Goal: Task Accomplishment & Management: Manage account settings

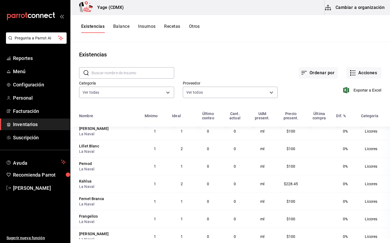
scroll to position [1066, 0]
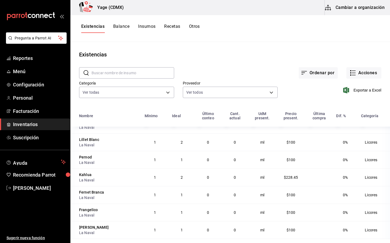
click at [172, 29] on button "Recetas" at bounding box center [172, 28] width 16 height 9
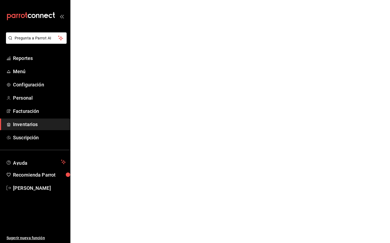
click at [173, 0] on html "Pregunta a Parrot AI Reportes Menú Configuración Personal Facturación Inventari…" at bounding box center [195, 0] width 390 height 0
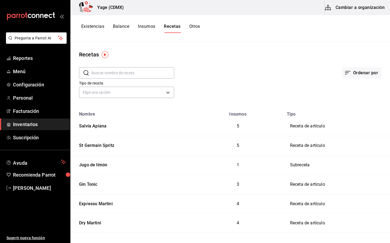
click at [298, 165] on td "Subreceta" at bounding box center [336, 165] width 106 height 19
click at [342, 6] on button "Cambiar a organización" at bounding box center [354, 7] width 61 height 15
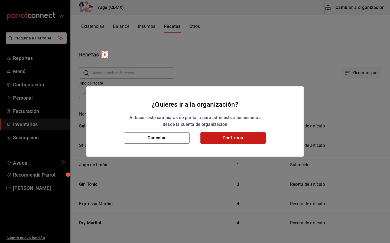
click at [239, 141] on button "Confirmar" at bounding box center [232, 138] width 65 height 11
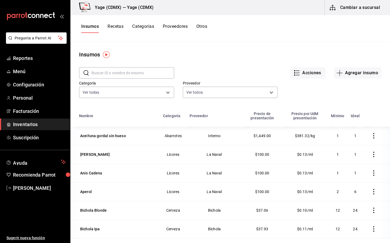
click at [147, 71] on input "text" at bounding box center [132, 73] width 83 height 11
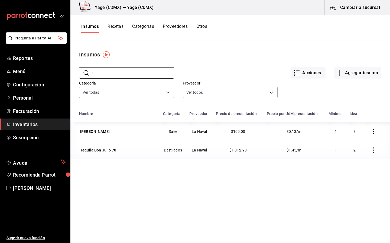
type input "j"
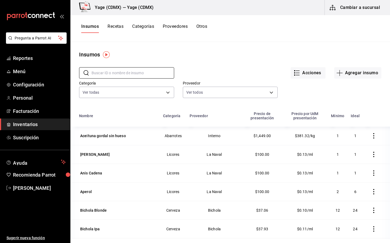
click at [118, 29] on button "Recetas" at bounding box center [115, 28] width 16 height 9
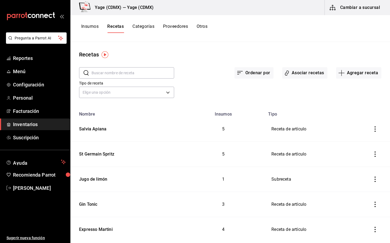
click at [124, 70] on input "text" at bounding box center [132, 73] width 83 height 11
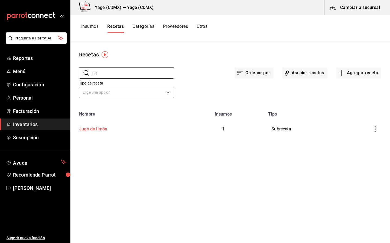
type input "jug"
click at [105, 127] on div "Jugo de limón" at bounding box center [92, 128] width 30 height 8
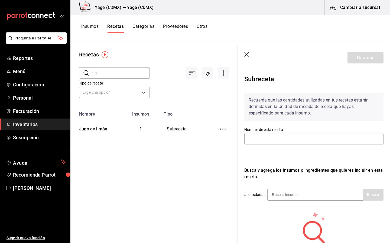
type input "Jugo de limón"
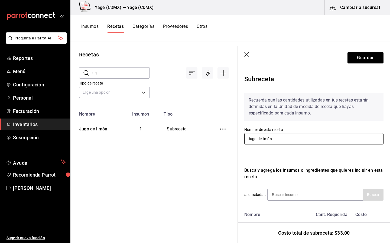
click at [293, 140] on input "Jugo de limón" at bounding box center [313, 138] width 139 height 11
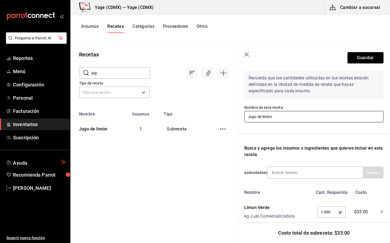
scroll to position [34, 0]
